Goal: Use online tool/utility: Use online tool/utility

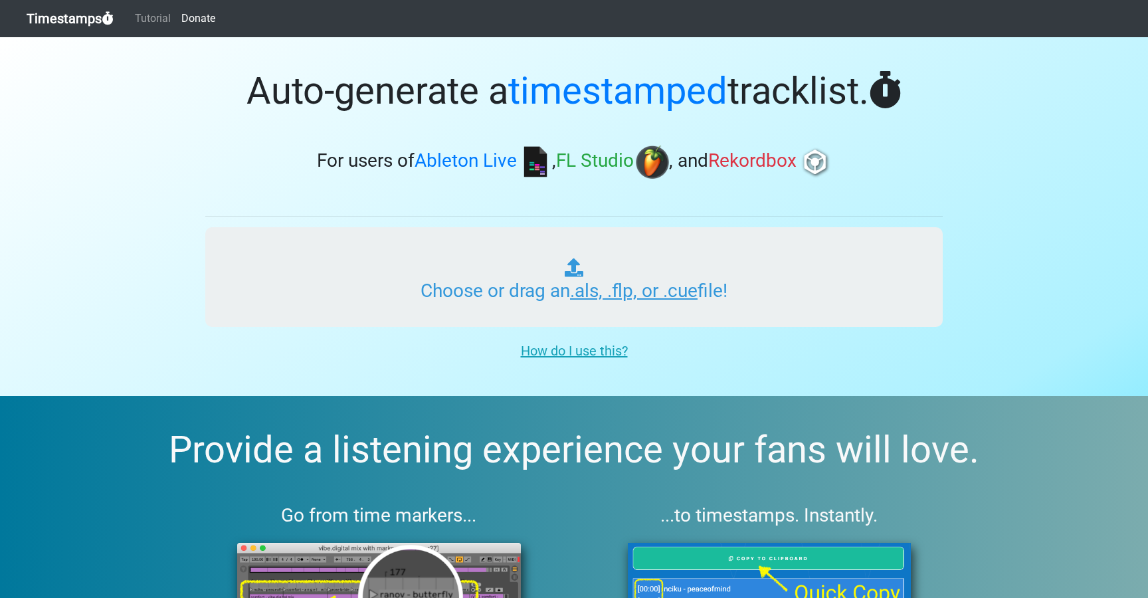
type input "C:\fakepath\OOO #67 (WORLDWIDE).als"
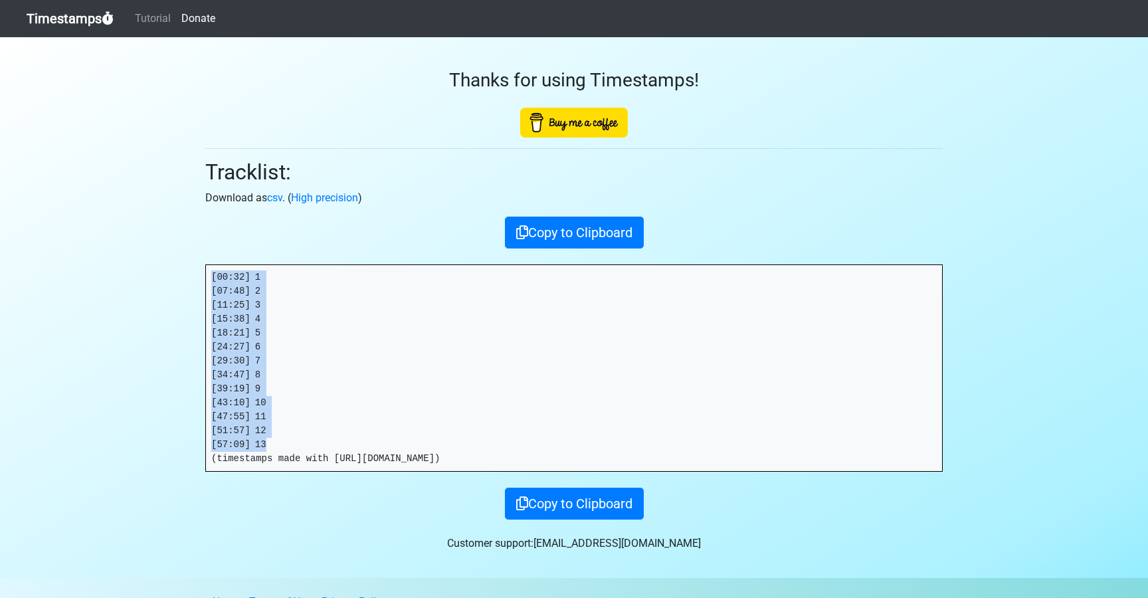
drag, startPoint x: 276, startPoint y: 446, endPoint x: 200, endPoint y: 250, distance: 210.1
click at [200, 250] on div "Thanks for using Timestamps! Tracklist: Download as csv . ( High precision ) Co…" at bounding box center [573, 278] width 757 height 482
copy pre "[00:32] 1 [07:48] 2 [11:25] 3 [15:38] 4 [18:21] 5 [24:27] 6 [29:30] 7 [34:47] 8…"
